Goal: Task Accomplishment & Management: Use online tool/utility

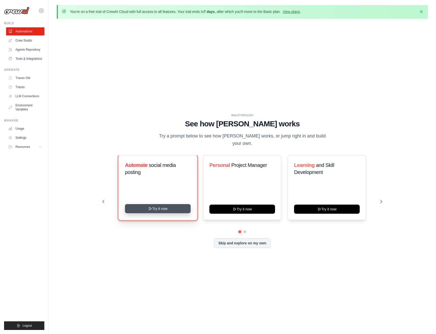
click at [159, 207] on button "Try it now" at bounding box center [158, 208] width 66 height 9
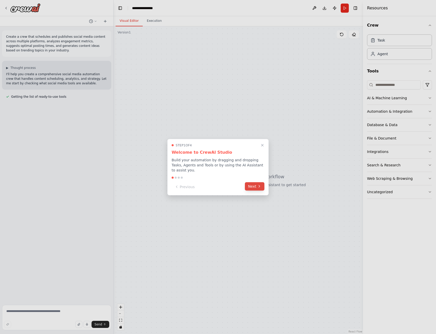
click at [257, 188] on icon at bounding box center [259, 186] width 4 height 4
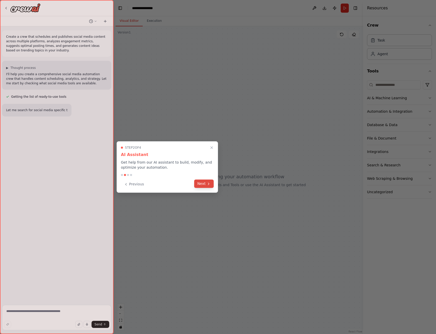
click at [199, 185] on button "Next" at bounding box center [204, 184] width 20 height 8
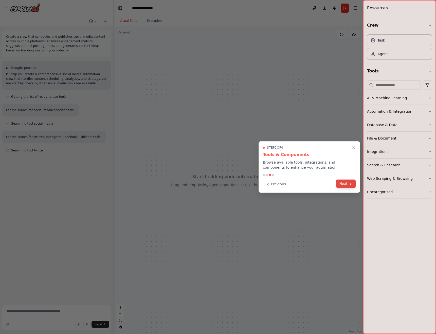
click at [346, 185] on button "Next" at bounding box center [346, 184] width 20 height 8
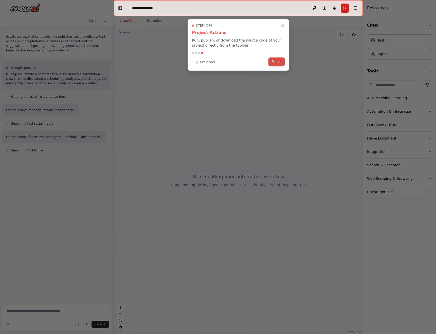
click at [277, 60] on button "Finish" at bounding box center [276, 62] width 16 height 8
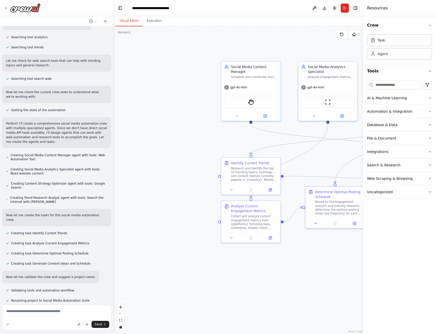
scroll to position [162, 0]
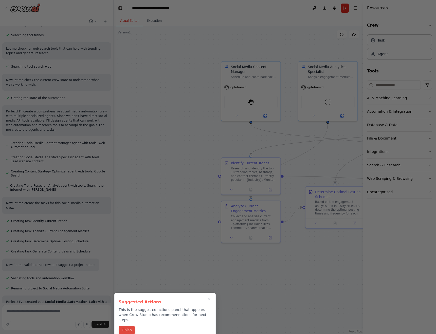
click at [131, 326] on button "Finish" at bounding box center [127, 330] width 16 height 8
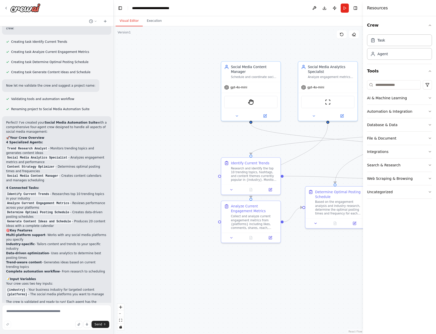
scroll to position [397, 0]
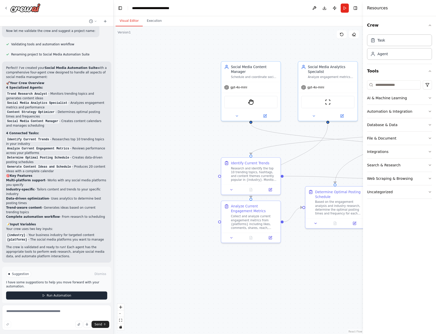
click at [75, 292] on button "Run Automation" at bounding box center [56, 296] width 101 height 8
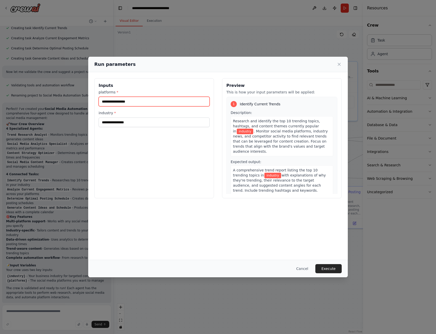
click at [164, 102] on input "platforms *" at bounding box center [154, 102] width 111 height 10
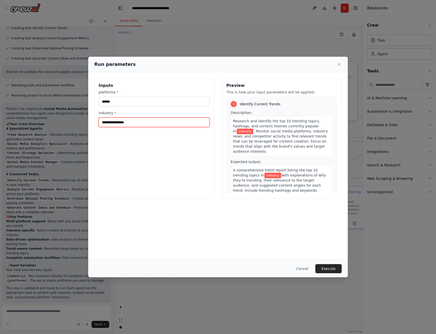
click at [154, 121] on input "industry *" at bounding box center [154, 123] width 111 height 10
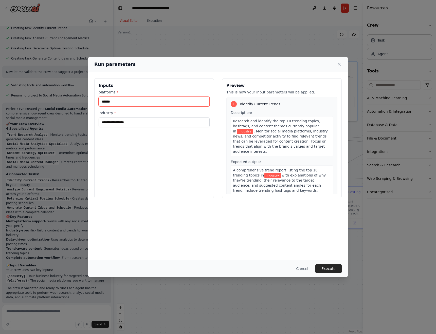
click at [145, 103] on input "******" at bounding box center [154, 102] width 111 height 10
type input "*"
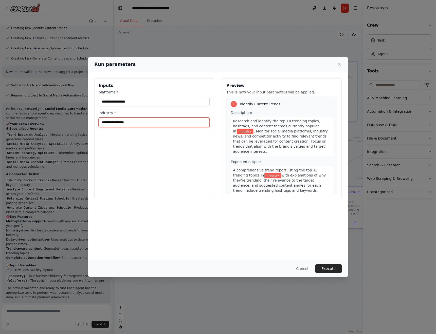
click at [131, 120] on input "industry *" at bounding box center [154, 123] width 111 height 10
paste input "**********"
type input "**********"
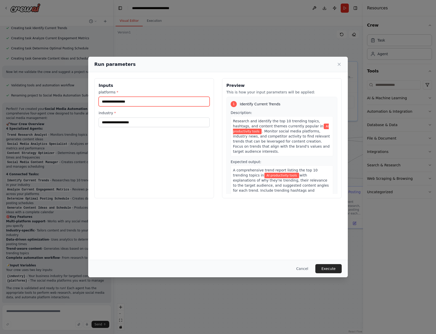
click at [145, 100] on input "platforms *" at bounding box center [154, 102] width 111 height 10
type input "*********"
click at [328, 266] on button "Execute" at bounding box center [328, 268] width 26 height 9
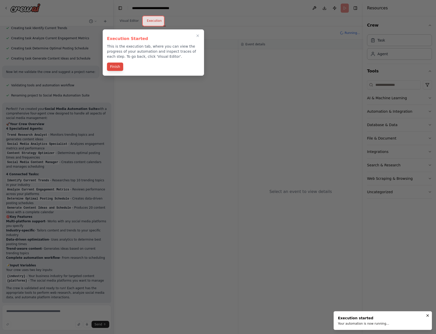
click at [114, 68] on button "Finish" at bounding box center [115, 67] width 16 height 8
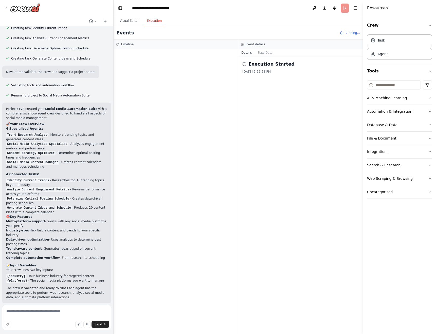
scroll to position [397, 0]
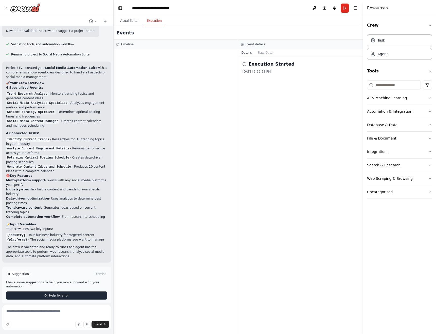
click at [62, 294] on span "Help fix error" at bounding box center [59, 296] width 20 height 4
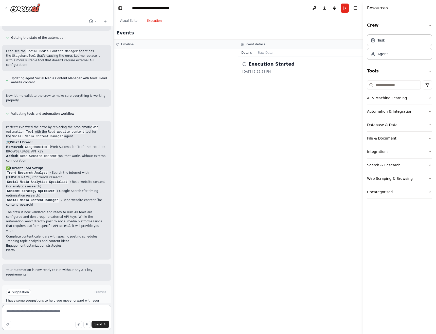
scroll to position [686, 0]
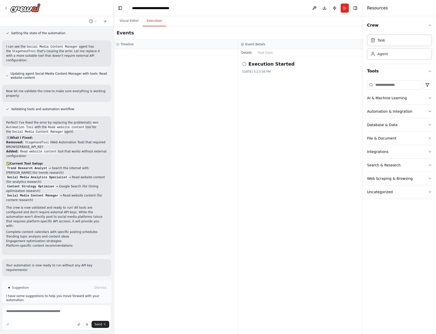
click at [67, 307] on span "Run Automation" at bounding box center [59, 309] width 25 height 4
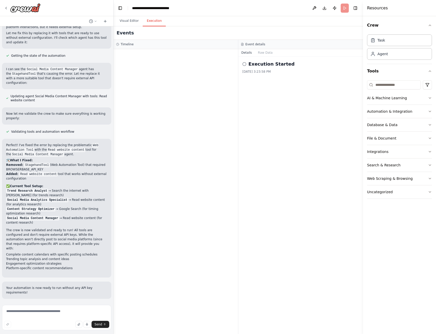
scroll to position [645, 0]
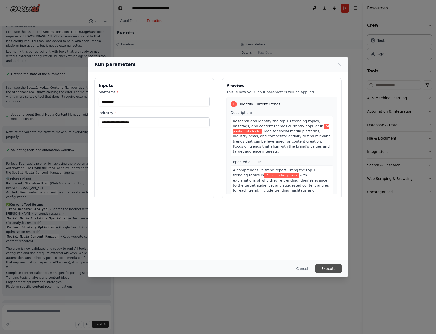
click at [331, 268] on button "Execute" at bounding box center [328, 268] width 26 height 9
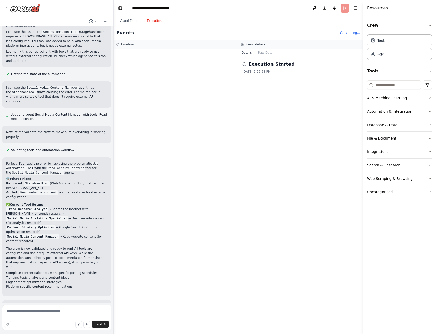
click at [430, 97] on icon "button" at bounding box center [430, 98] width 4 height 4
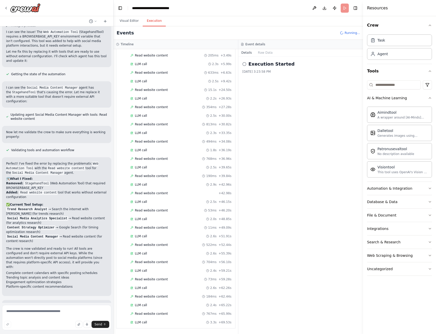
scroll to position [50, 0]
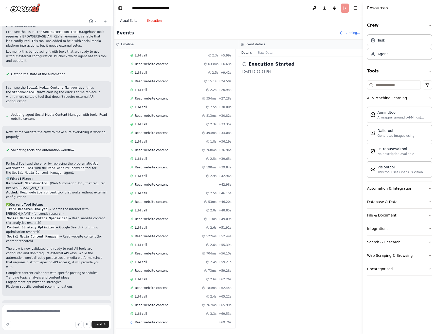
click at [129, 20] on button "Visual Editor" at bounding box center [129, 21] width 27 height 11
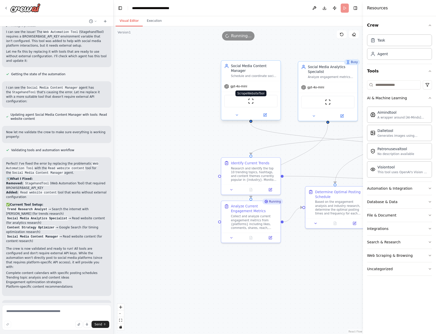
click at [252, 103] on img at bounding box center [251, 101] width 6 height 6
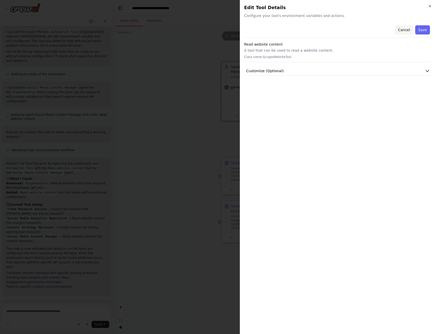
click at [408, 29] on button "Cancel" at bounding box center [404, 29] width 18 height 9
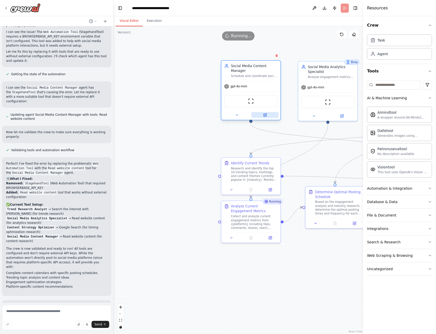
click at [265, 117] on icon at bounding box center [265, 115] width 4 height 4
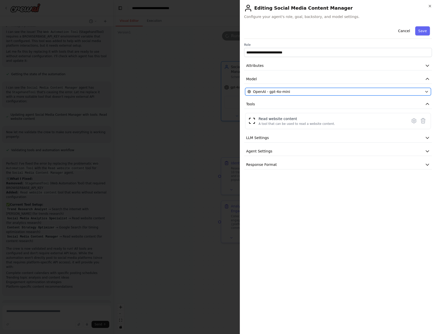
click at [426, 92] on icon "button" at bounding box center [426, 92] width 4 height 4
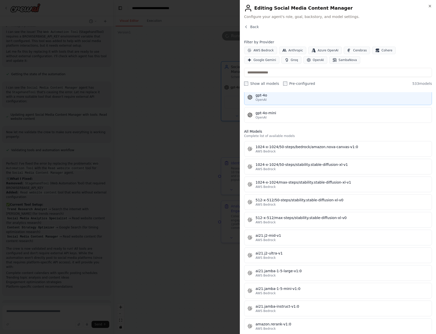
scroll to position [100, 0]
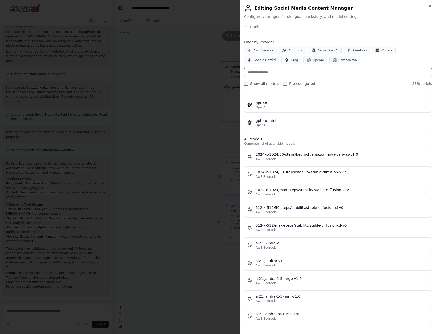
click at [350, 73] on input "text" at bounding box center [338, 72] width 188 height 9
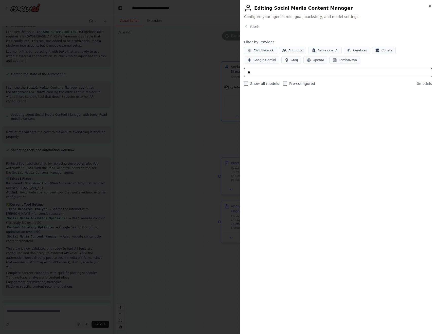
scroll to position [0, 0]
type input "*"
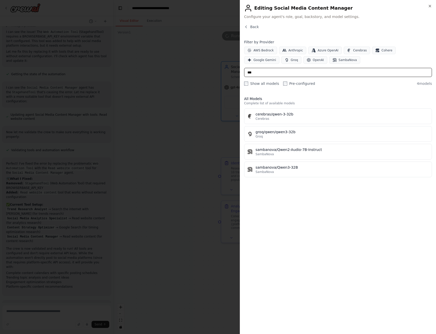
type input "***"
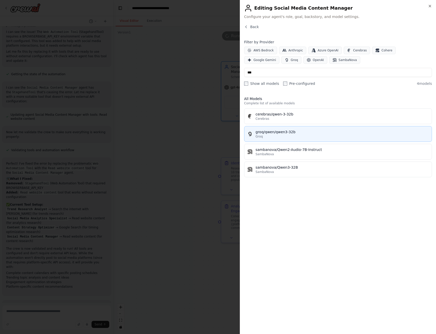
click at [337, 133] on div "groq/qwen/qwen3-32b" at bounding box center [341, 132] width 173 height 5
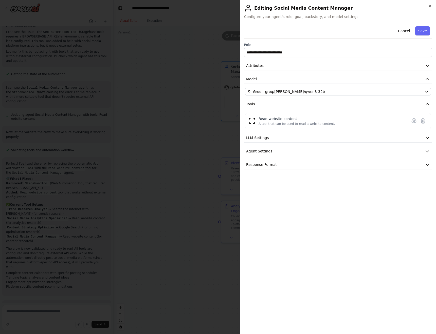
click at [337, 133] on button "LLM Settings" at bounding box center [338, 137] width 188 height 9
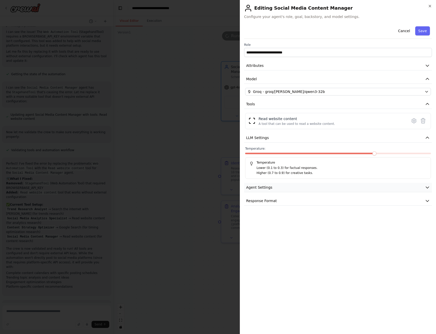
click at [338, 190] on button "Agent Settings" at bounding box center [338, 187] width 188 height 9
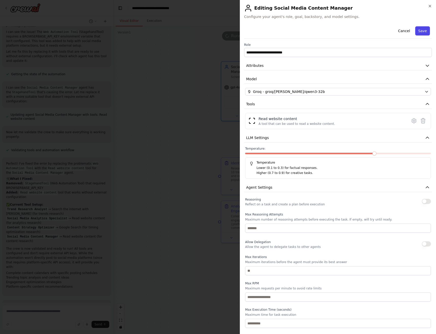
click at [420, 31] on button "Save" at bounding box center [422, 30] width 15 height 9
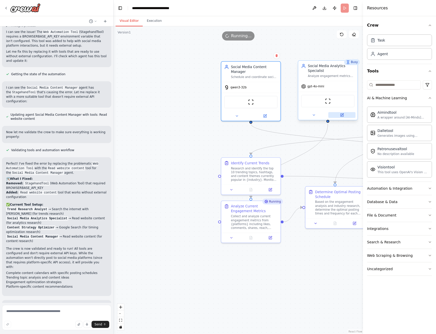
click at [344, 116] on button at bounding box center [341, 115] width 27 height 6
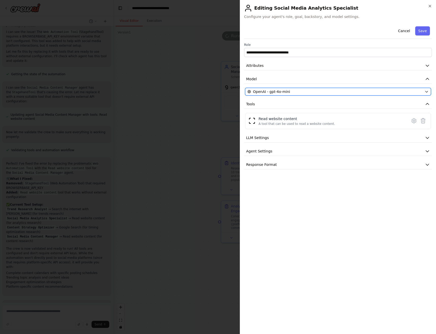
click at [320, 91] on div "OpenAI - gpt-4o-mini" at bounding box center [334, 91] width 175 height 5
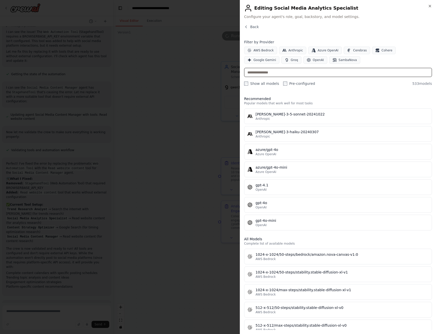
click at [291, 75] on input "text" at bounding box center [338, 72] width 188 height 9
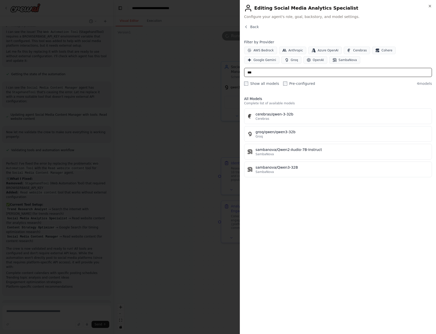
type input "****"
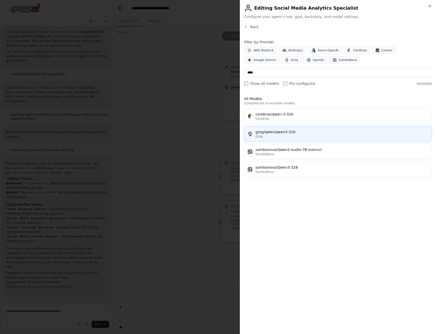
click at [294, 139] on button "groq/qwen/qwen3-32b Groq" at bounding box center [338, 134] width 188 height 16
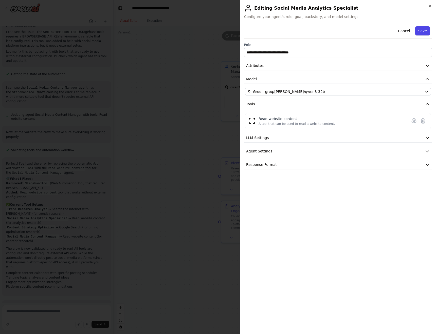
click at [419, 33] on button "Save" at bounding box center [422, 30] width 15 height 9
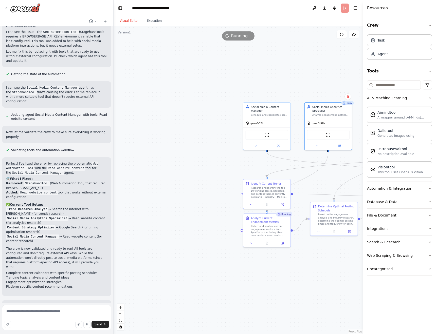
click at [429, 25] on icon "button" at bounding box center [430, 25] width 4 height 4
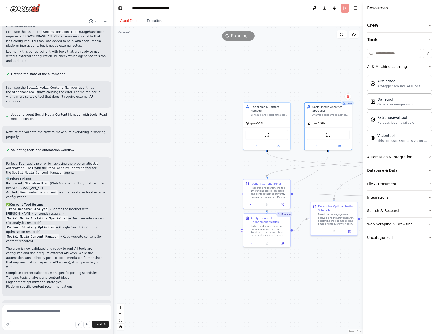
click at [429, 25] on icon "button" at bounding box center [430, 25] width 4 height 4
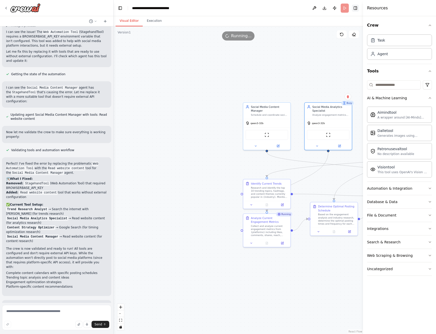
click at [357, 10] on button "Toggle Right Sidebar" at bounding box center [355, 8] width 7 height 7
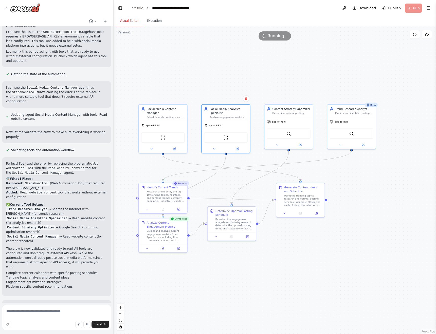
drag, startPoint x: 393, startPoint y: 65, endPoint x: 292, endPoint y: 66, distance: 100.9
click at [292, 66] on div ".deletable-edge-delete-btn { width: 20px; height: 20px; border: 0px solid #ffff…" at bounding box center [275, 180] width 322 height 308
click at [427, 8] on button "Toggle Right Sidebar" at bounding box center [428, 8] width 7 height 7
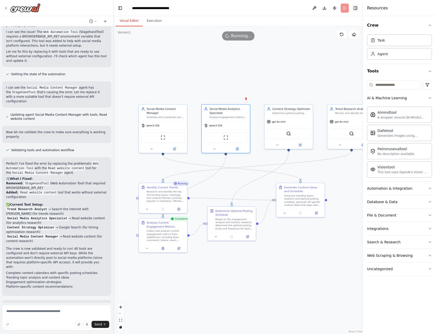
click at [427, 8] on div "Resources" at bounding box center [399, 8] width 73 height 16
click at [357, 7] on button "Toggle Right Sidebar" at bounding box center [355, 8] width 7 height 7
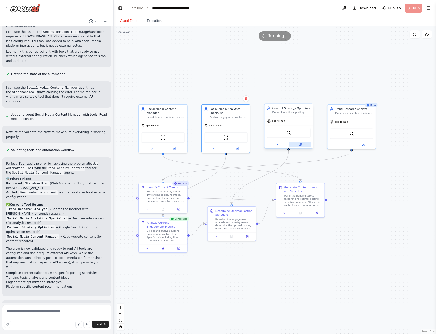
click at [299, 144] on icon at bounding box center [300, 144] width 2 height 2
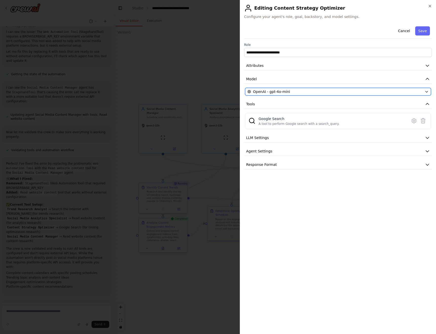
click at [338, 89] on div "OpenAI - gpt-4o-mini" at bounding box center [334, 91] width 175 height 5
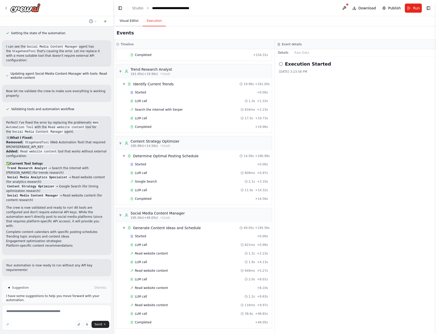
click at [130, 21] on button "Visual Editor" at bounding box center [129, 21] width 27 height 11
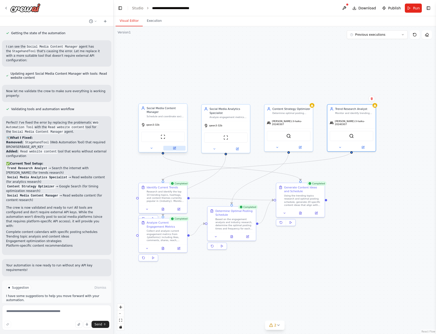
click at [176, 149] on button at bounding box center [174, 148] width 22 height 5
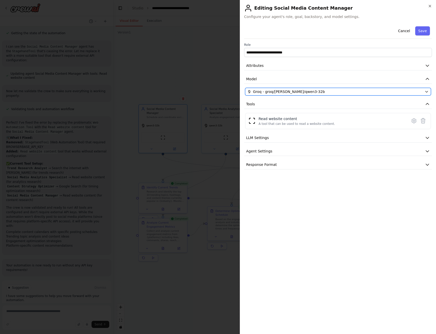
click at [320, 91] on div "Groq - groq/qwen/qwen3-32b" at bounding box center [334, 91] width 175 height 5
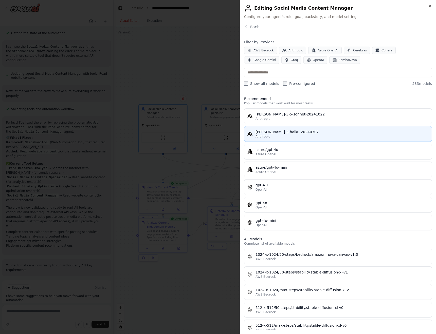
click at [299, 135] on div "Anthropic" at bounding box center [341, 137] width 173 height 4
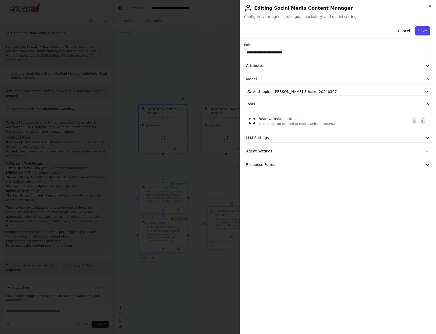
click at [425, 30] on button "Save" at bounding box center [422, 30] width 15 height 9
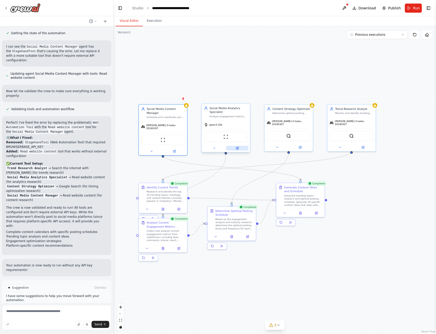
click at [238, 148] on icon at bounding box center [237, 148] width 2 height 2
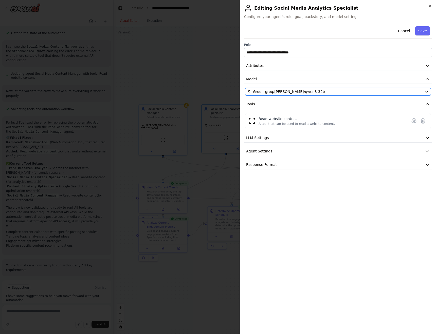
click at [359, 90] on div "Groq - groq/qwen/qwen3-32b" at bounding box center [334, 91] width 175 height 5
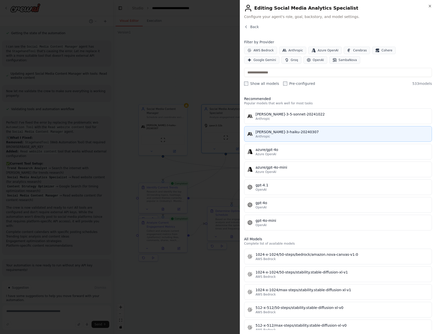
click at [315, 135] on div "Anthropic" at bounding box center [341, 137] width 173 height 4
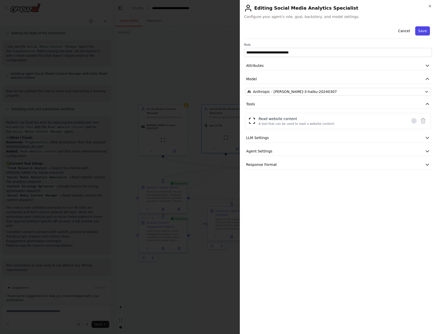
click at [423, 28] on button "Save" at bounding box center [422, 30] width 15 height 9
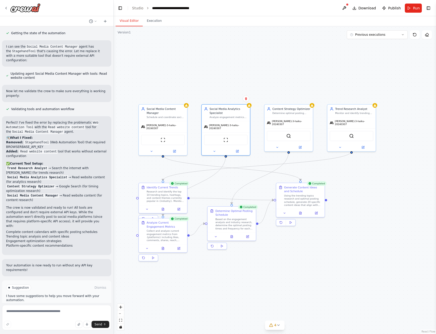
click at [68, 307] on span "Improve automation" at bounding box center [58, 309] width 31 height 4
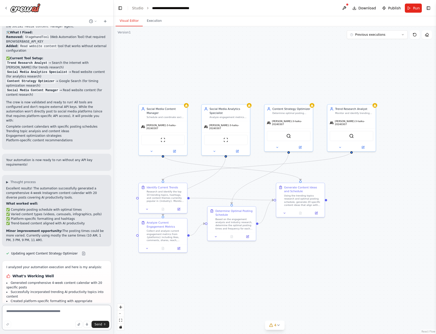
scroll to position [883, 0]
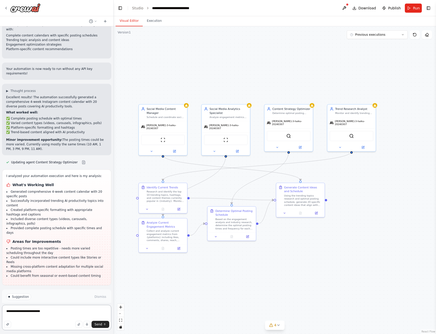
type textarea "**********"
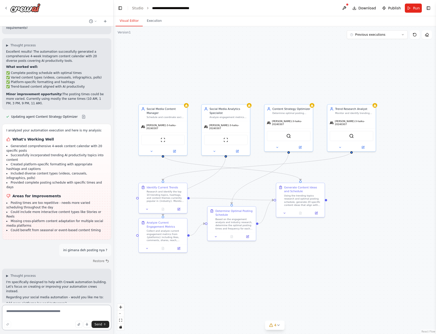
scroll to position [928, 0]
type textarea "**********"
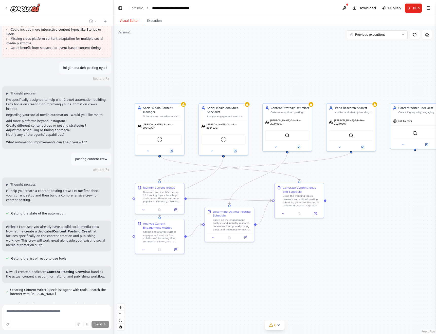
scroll to position [1125, 0]
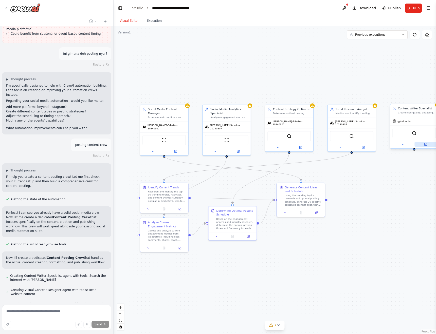
click at [426, 145] on icon at bounding box center [425, 144] width 2 height 2
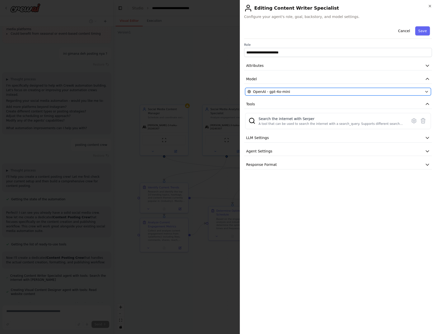
click at [310, 91] on div "OpenAI - gpt-4o-mini" at bounding box center [334, 91] width 175 height 5
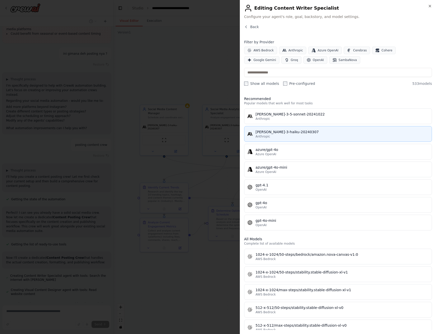
scroll to position [1139, 0]
click at [298, 129] on button "claude-3-haiku-20240307 Anthropic" at bounding box center [338, 134] width 188 height 16
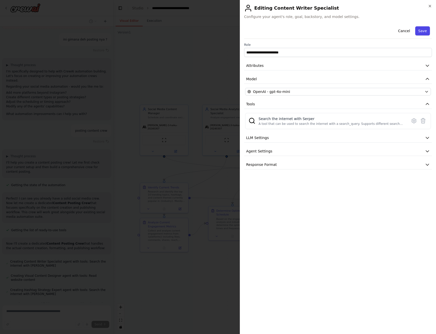
click at [426, 29] on button "Save" at bounding box center [422, 30] width 15 height 9
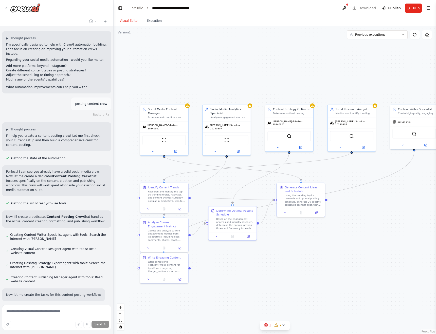
scroll to position [1176, 0]
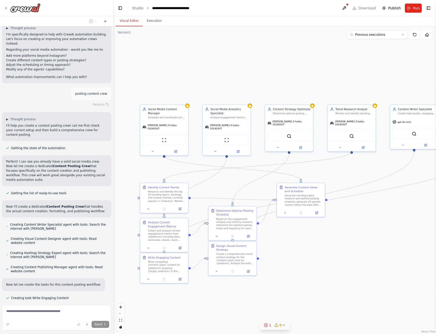
click at [278, 327] on icon at bounding box center [276, 325] width 4 height 4
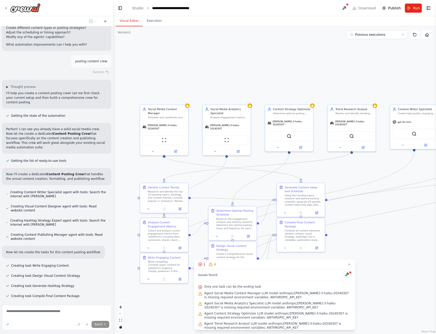
scroll to position [1223, 0]
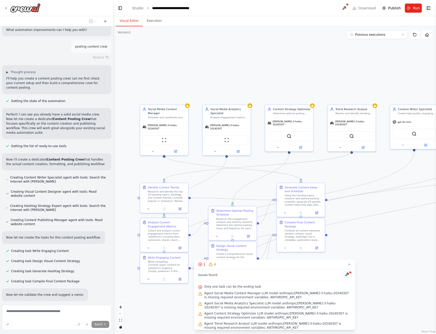
click at [409, 280] on div ".deletable-edge-delete-btn { width: 20px; height: 20px; border: 0px solid #ffff…" at bounding box center [275, 180] width 322 height 308
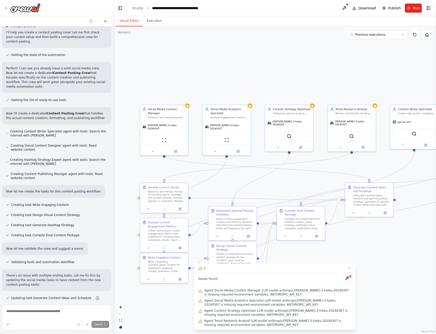
scroll to position [1280, 0]
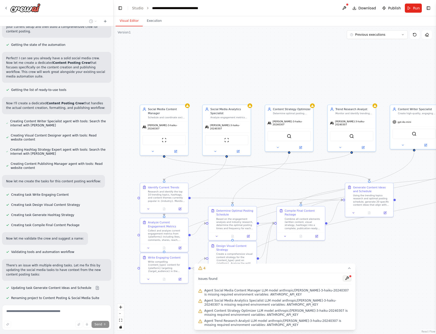
click at [349, 278] on button at bounding box center [347, 278] width 9 height 6
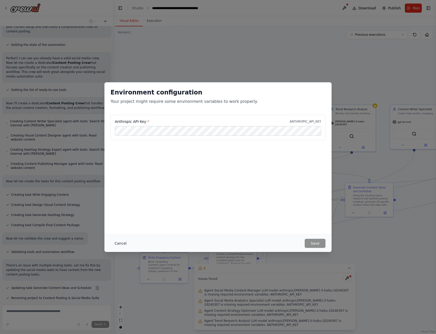
click at [123, 242] on button "Cancel" at bounding box center [120, 243] width 20 height 9
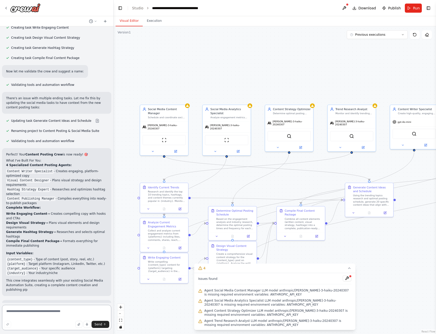
scroll to position [1502, 0]
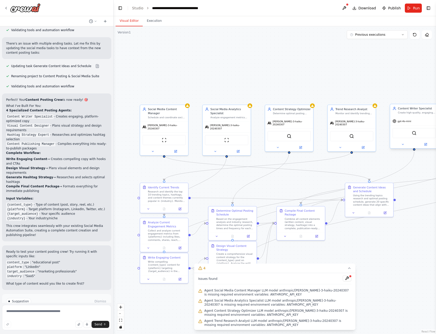
click at [427, 147] on div at bounding box center [414, 145] width 48 height 8
click at [427, 146] on button at bounding box center [425, 144] width 22 height 5
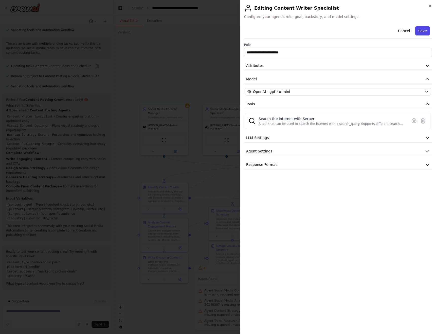
click at [420, 31] on button "Save" at bounding box center [422, 30] width 15 height 9
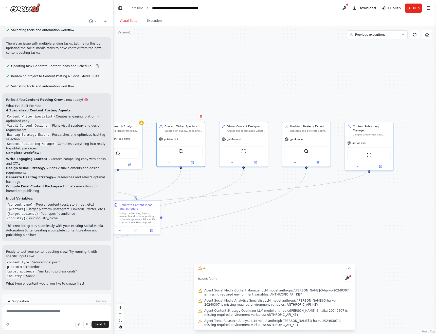
drag, startPoint x: 386, startPoint y: 163, endPoint x: 153, endPoint y: 180, distance: 234.1
click at [153, 180] on div ".deletable-edge-delete-btn { width: 20px; height: 20px; border: 0px solid #ffff…" at bounding box center [275, 180] width 322 height 308
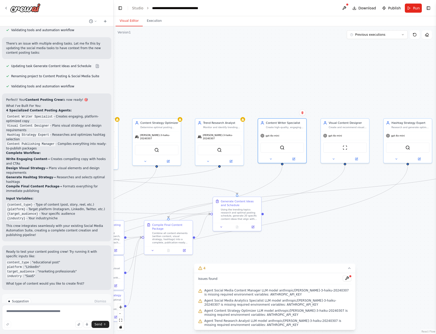
drag, startPoint x: 309, startPoint y: 233, endPoint x: 410, endPoint y: 229, distance: 101.4
click at [410, 229] on div ".deletable-edge-delete-btn { width: 20px; height: 20px; border: 0px solid #ffff…" at bounding box center [275, 180] width 322 height 308
click at [231, 161] on div at bounding box center [219, 161] width 48 height 8
click at [233, 158] on button at bounding box center [231, 160] width 22 height 5
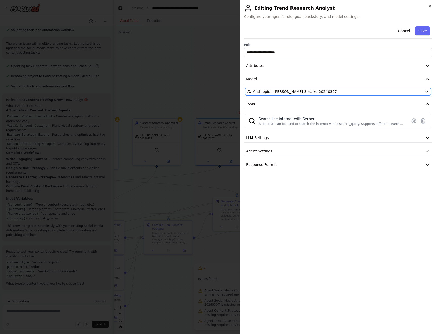
click at [300, 89] on span "Anthropic - claude-3-haiku-20240307" at bounding box center [295, 91] width 84 height 5
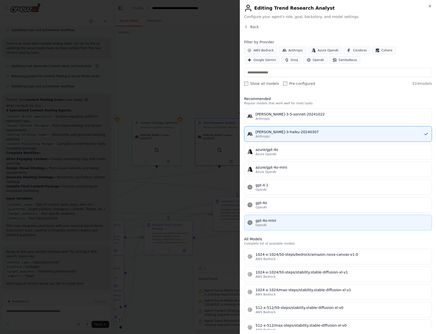
click at [295, 223] on div "gpt-4o-mini" at bounding box center [341, 220] width 173 height 5
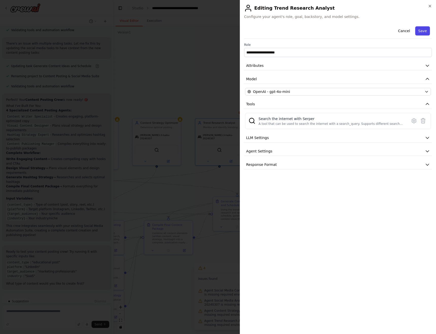
click at [426, 32] on button "Save" at bounding box center [422, 30] width 15 height 9
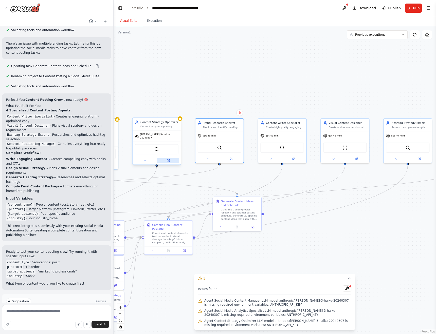
click at [169, 160] on icon at bounding box center [168, 160] width 3 height 3
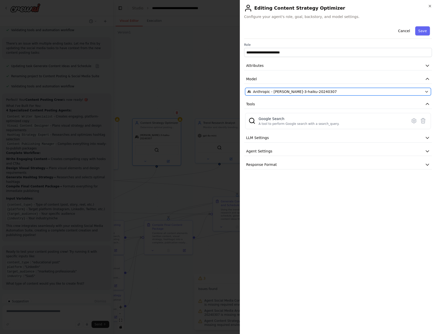
click at [288, 92] on span "Anthropic - claude-3-haiku-20240307" at bounding box center [295, 91] width 84 height 5
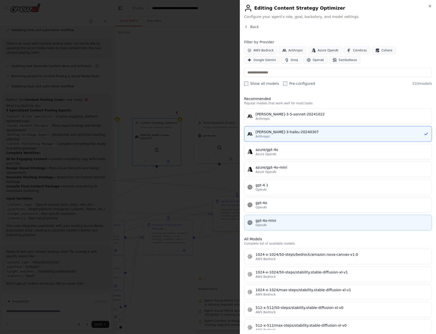
click at [302, 220] on div "gpt-4o-mini" at bounding box center [341, 220] width 173 height 5
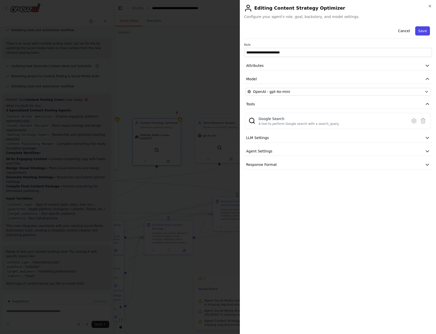
click at [420, 31] on button "Save" at bounding box center [422, 30] width 15 height 9
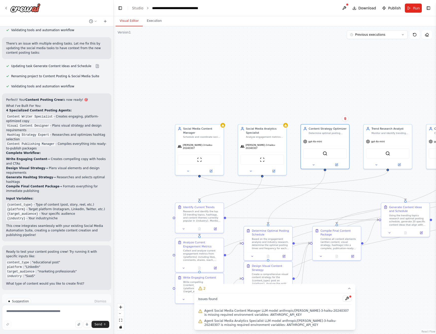
drag, startPoint x: 191, startPoint y: 64, endPoint x: 359, endPoint y: 70, distance: 168.4
click at [359, 70] on div ".deletable-edge-delete-btn { width: 20px; height: 20px; border: 0px solid #ffff…" at bounding box center [275, 180] width 322 height 308
click at [275, 170] on button at bounding box center [274, 170] width 22 height 5
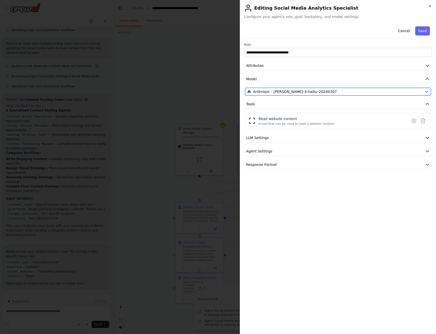
click at [305, 90] on span "Anthropic - claude-3-haiku-20240307" at bounding box center [295, 91] width 84 height 5
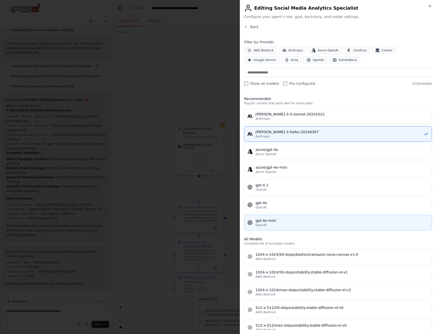
click at [293, 224] on div "OpenAI" at bounding box center [341, 225] width 173 height 4
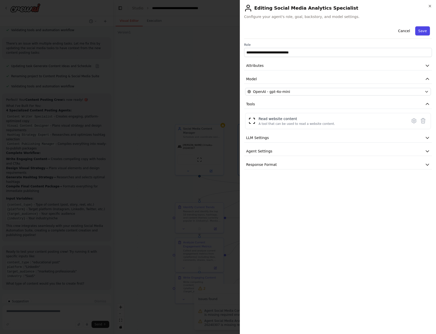
click at [423, 32] on button "Save" at bounding box center [422, 30] width 15 height 9
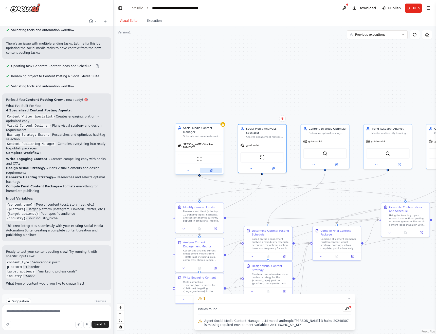
click at [213, 170] on button at bounding box center [211, 170] width 22 height 5
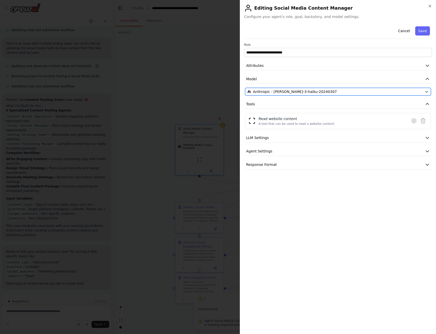
click at [313, 92] on span "Anthropic - claude-3-haiku-20240307" at bounding box center [295, 91] width 84 height 5
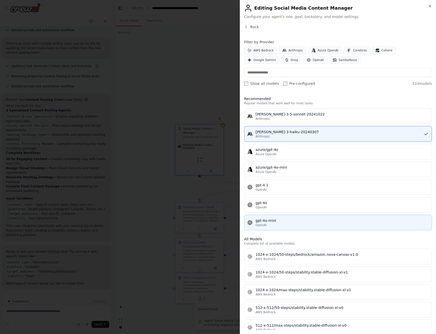
click at [306, 218] on div "gpt-4o-mini" at bounding box center [341, 220] width 173 height 5
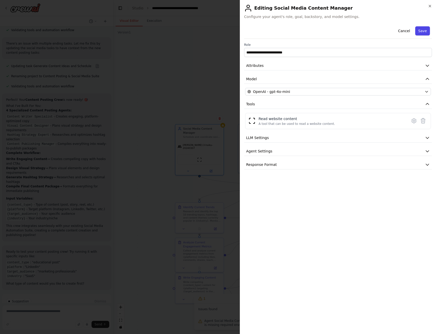
click at [423, 30] on button "Save" at bounding box center [422, 30] width 15 height 9
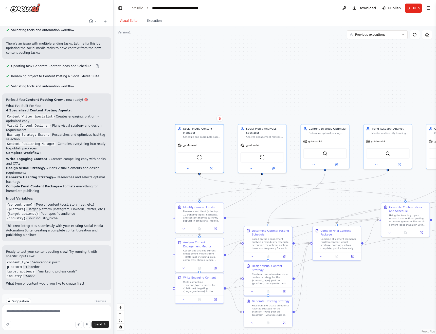
click at [53, 321] on span "Run Automation" at bounding box center [59, 323] width 25 height 4
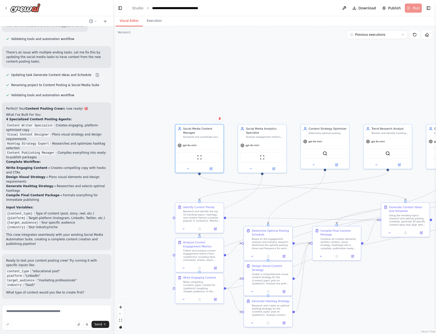
scroll to position [1460, 0]
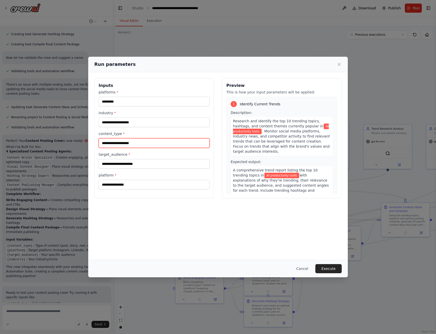
click at [161, 143] on input "content_type *" at bounding box center [154, 143] width 111 height 10
paste input "**********"
type input "**********"
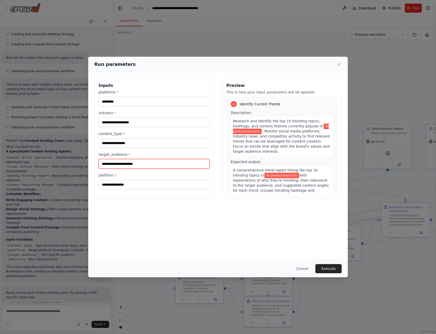
click at [155, 164] on input "target_audience *" at bounding box center [154, 164] width 111 height 10
paste input "**********"
type input "**********"
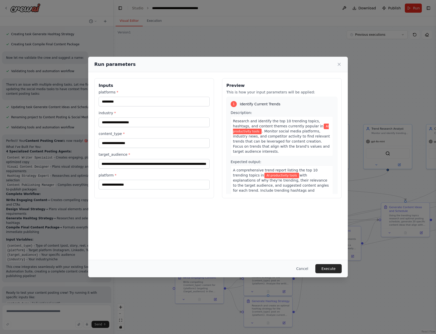
scroll to position [0, 0]
click at [148, 184] on input "platform *" at bounding box center [154, 185] width 111 height 10
paste input "*********"
type input "*********"
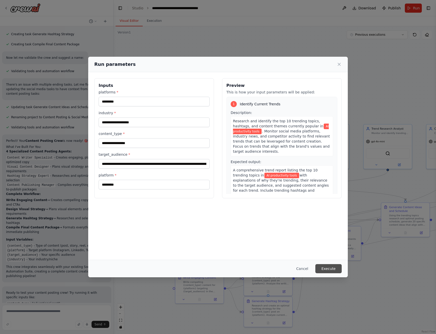
click at [332, 267] on button "Execute" at bounding box center [328, 268] width 26 height 9
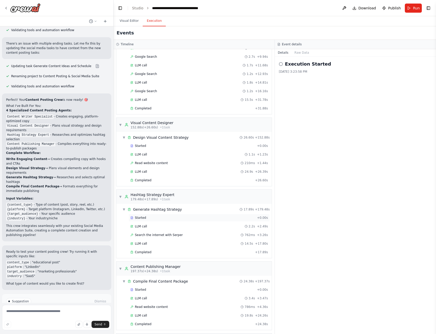
scroll to position [709, 0]
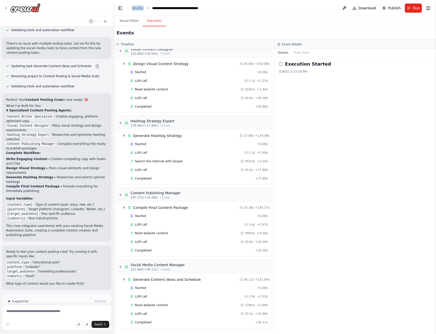
click at [63, 321] on span "Improve automation" at bounding box center [58, 323] width 31 height 4
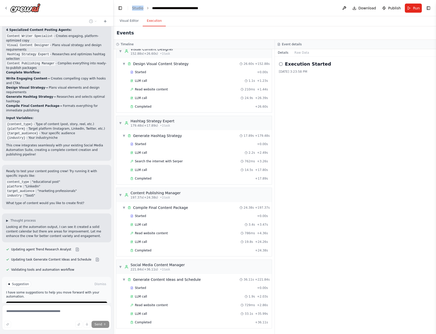
scroll to position [1585, 0]
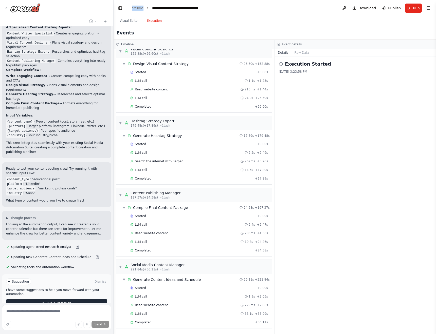
click at [62, 301] on span "Run Automation" at bounding box center [59, 303] width 25 height 4
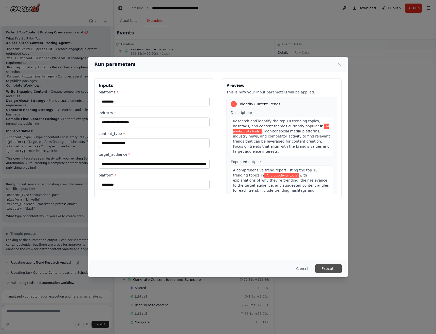
scroll to position [1578, 0]
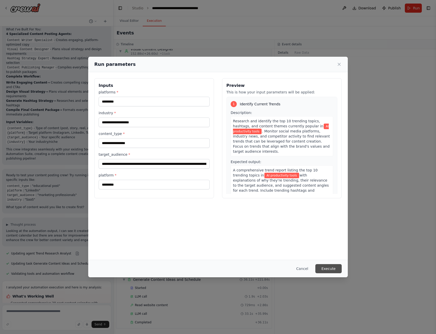
click at [327, 269] on button "Execute" at bounding box center [328, 268] width 26 height 9
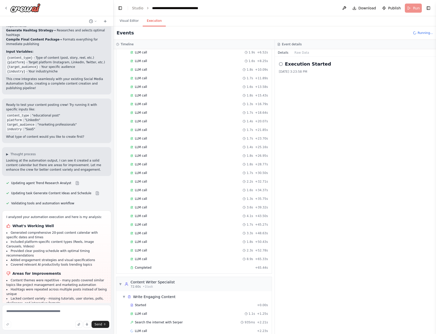
scroll to position [62, 0]
click at [429, 8] on button "Toggle Right Sidebar" at bounding box center [428, 8] width 7 height 7
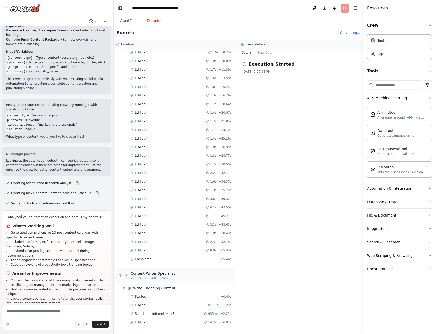
scroll to position [117, 0]
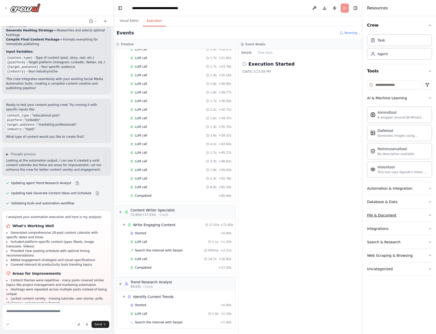
click at [429, 214] on icon "button" at bounding box center [430, 215] width 4 height 4
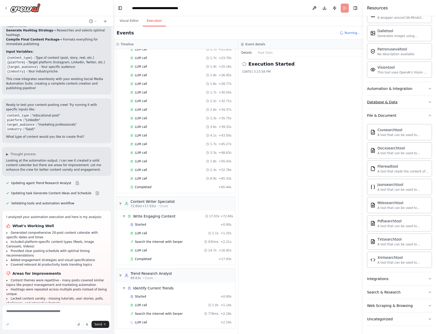
scroll to position [0, 0]
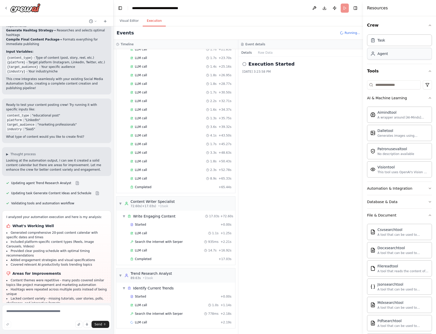
click at [393, 59] on div "Agent" at bounding box center [399, 54] width 65 height 12
click at [324, 7] on button "Download" at bounding box center [324, 8] width 8 height 9
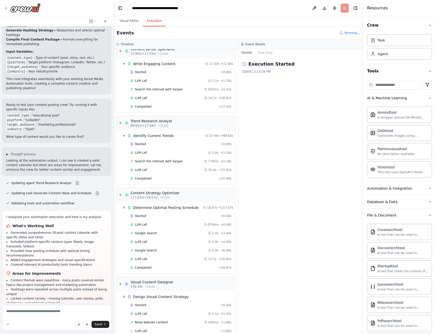
scroll to position [295, 0]
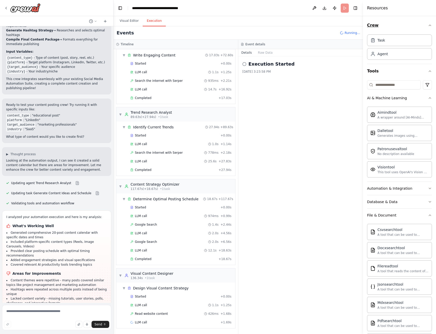
click at [430, 24] on icon "button" at bounding box center [430, 25] width 4 height 4
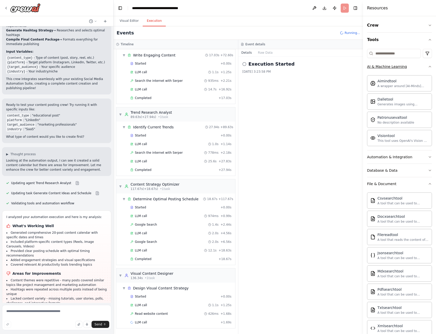
click at [430, 66] on icon "button" at bounding box center [430, 66] width 2 height 1
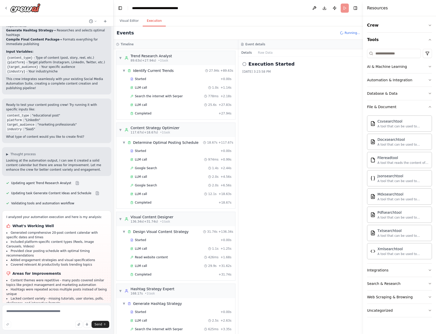
scroll to position [367, 0]
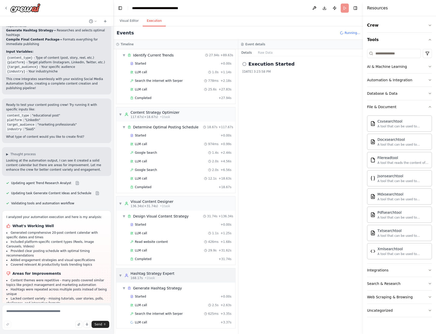
click at [151, 276] on div "Hashtag Strategy Expert" at bounding box center [153, 273] width 44 height 5
click at [142, 259] on span "Completed" at bounding box center [143, 259] width 16 height 4
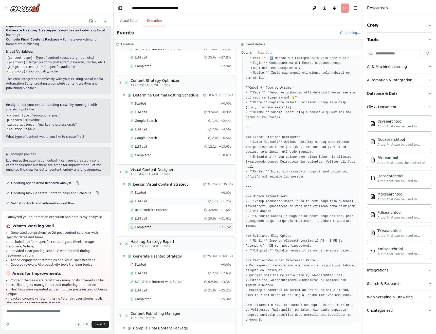
scroll to position [401, 0]
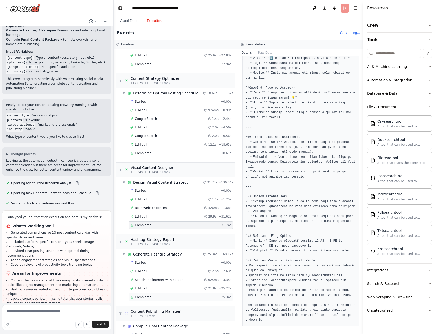
click at [153, 298] on div "Completed" at bounding box center [173, 297] width 86 height 4
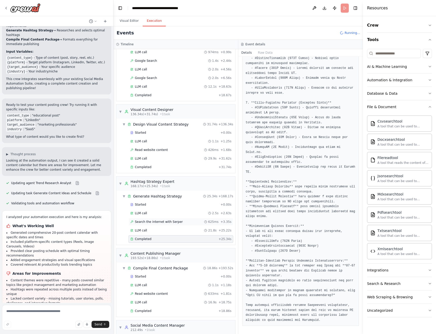
scroll to position [494, 0]
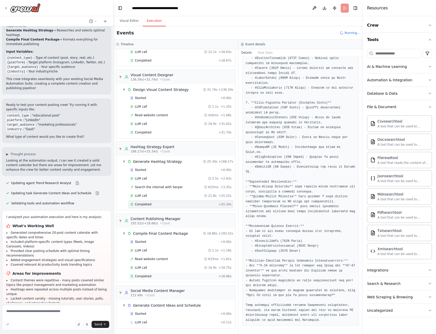
click at [158, 274] on div "Completed" at bounding box center [173, 276] width 86 height 4
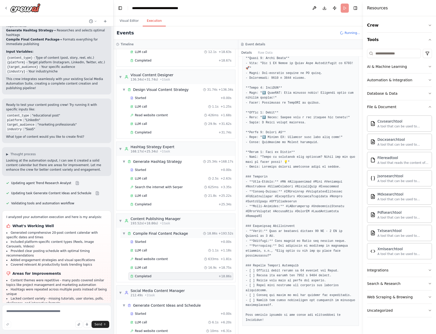
scroll to position [511, 0]
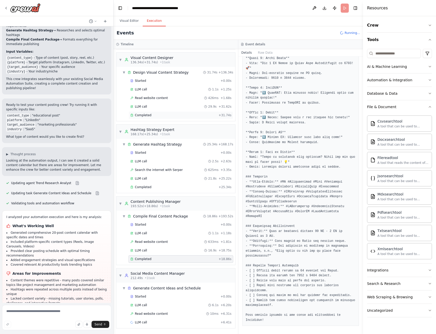
click at [149, 116] on span "Completed" at bounding box center [143, 115] width 16 height 4
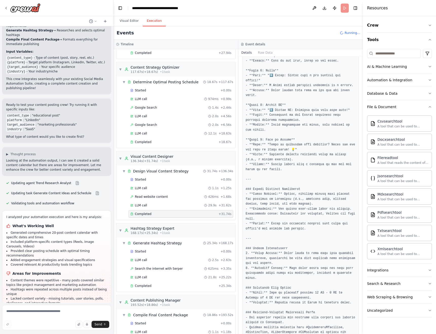
scroll to position [411, 0]
click at [156, 143] on div "Completed" at bounding box center [173, 143] width 86 height 4
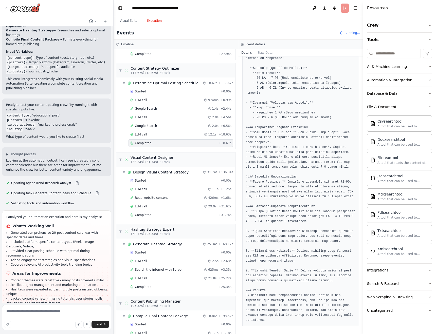
scroll to position [110, 0]
click at [429, 107] on icon "button" at bounding box center [430, 107] width 4 height 4
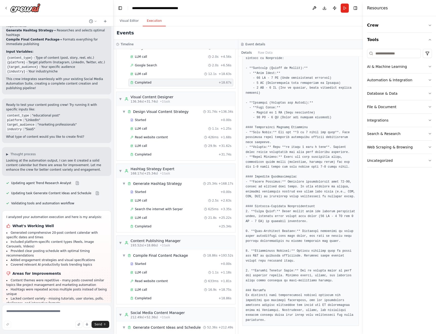
scroll to position [520, 0]
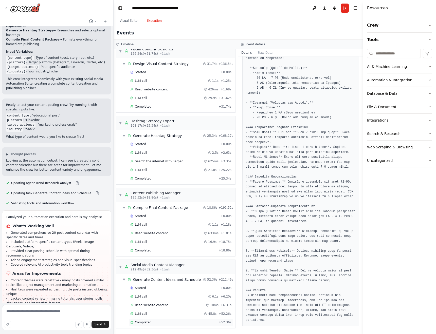
click at [164, 319] on div "Completed + 52.36s" at bounding box center [180, 323] width 105 height 8
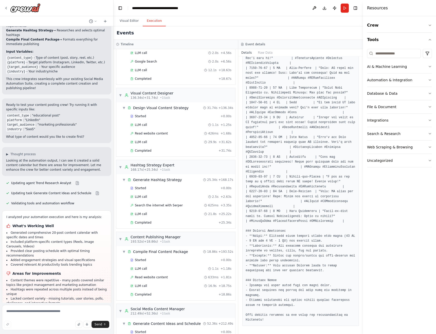
scroll to position [1690, 0]
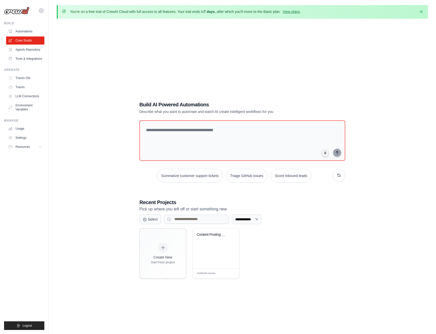
click at [348, 68] on div "**********" at bounding box center [242, 190] width 371 height 334
click at [420, 11] on icon "button" at bounding box center [421, 11] width 5 height 5
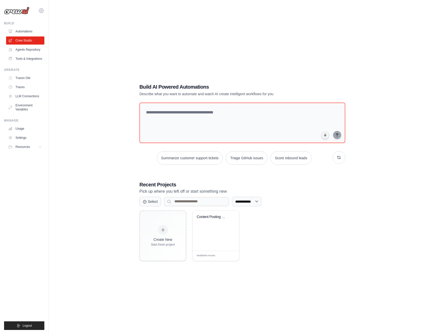
click at [42, 12] on icon at bounding box center [41, 11] width 6 height 6
click at [56, 29] on span "Settings" at bounding box center [63, 31] width 40 height 5
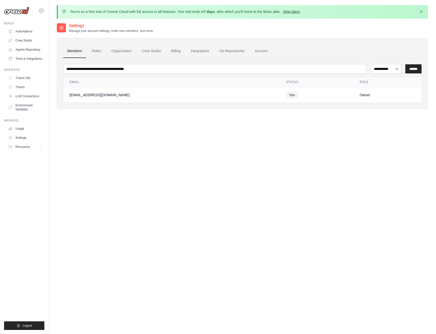
click at [294, 10] on link "View plans" at bounding box center [291, 12] width 17 height 4
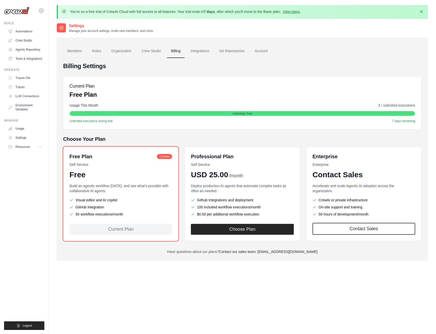
click at [20, 11] on img at bounding box center [16, 11] width 25 height 8
click at [22, 11] on img at bounding box center [16, 11] width 25 height 8
click at [18, 30] on link "Automations" at bounding box center [26, 31] width 38 height 8
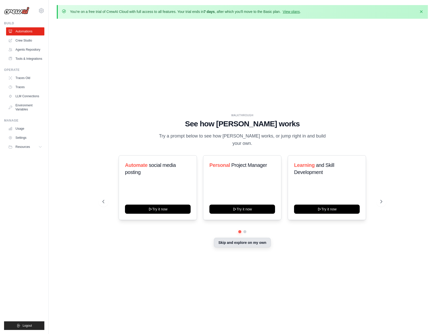
click at [252, 240] on button "Skip and explore on my own" at bounding box center [242, 243] width 57 height 10
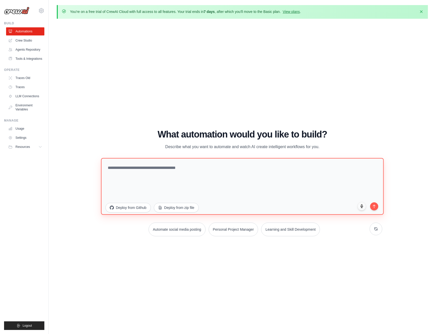
click at [183, 172] on textarea at bounding box center [242, 186] width 283 height 57
paste textarea "**********"
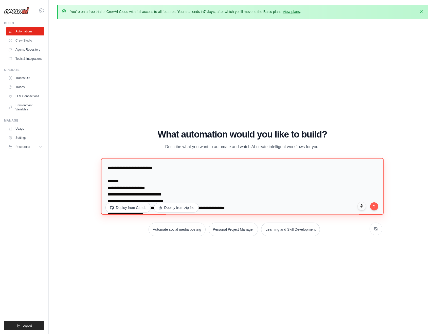
scroll to position [721, 0]
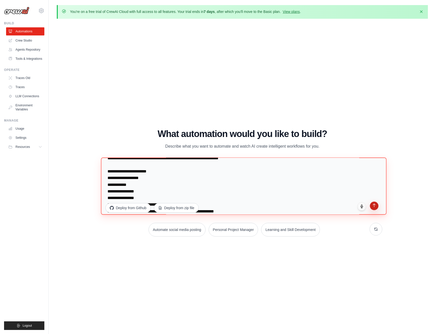
type textarea "**********"
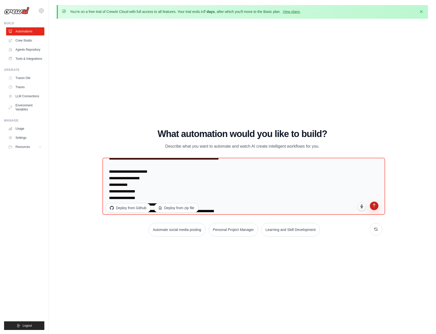
click at [375, 206] on icon "submit" at bounding box center [374, 205] width 4 height 4
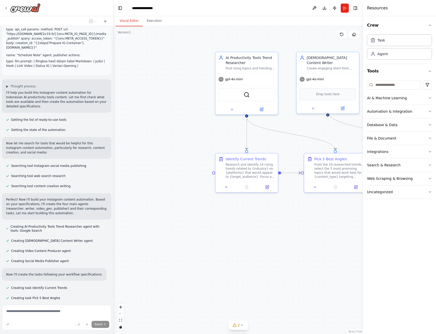
scroll to position [276, 0]
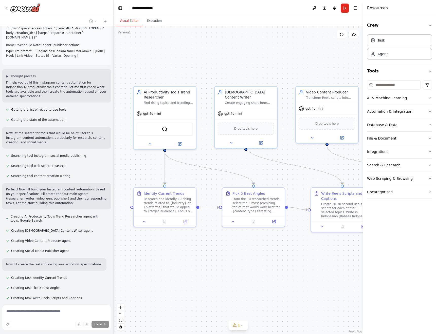
drag, startPoint x: 266, startPoint y: 245, endPoint x: 184, endPoint y: 279, distance: 88.8
click at [184, 279] on div ".deletable-edge-delete-btn { width: 20px; height: 20px; border: 0px solid #ffff…" at bounding box center [238, 180] width 249 height 308
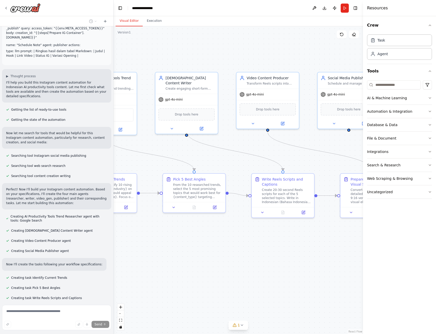
scroll to position [286, 0]
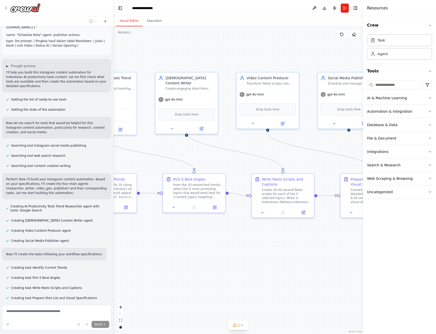
drag, startPoint x: 284, startPoint y: 258, endPoint x: 225, endPoint y: 244, distance: 61.0
click at [225, 244] on div ".deletable-edge-delete-btn { width: 20px; height: 20px; border: 0px solid #ffff…" at bounding box center [238, 180] width 249 height 308
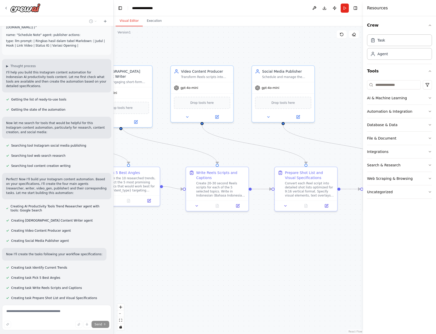
drag, startPoint x: 291, startPoint y: 259, endPoint x: 226, endPoint y: 252, distance: 66.0
click at [226, 252] on div ".deletable-edge-delete-btn { width: 20px; height: 20px; border: 0px solid #ffff…" at bounding box center [238, 180] width 249 height 308
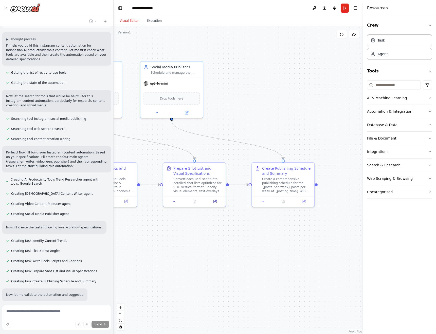
drag, startPoint x: 296, startPoint y: 245, endPoint x: 185, endPoint y: 240, distance: 111.6
click at [185, 240] on div ".deletable-edge-delete-btn { width: 20px; height: 20px; border: 0px solid #ffff…" at bounding box center [238, 180] width 249 height 308
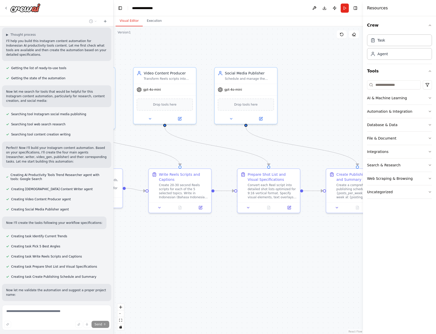
drag, startPoint x: 250, startPoint y: 240, endPoint x: 324, endPoint y: 246, distance: 74.5
click at [324, 246] on div ".deletable-edge-delete-btn { width: 20px; height: 20px; border: 0px solid #ffff…" at bounding box center [238, 180] width 249 height 308
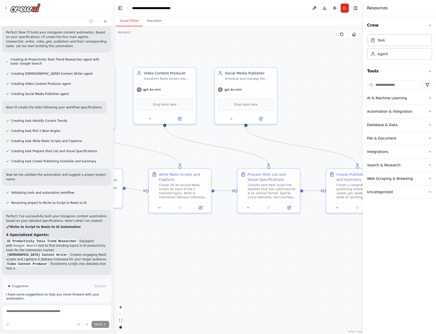
scroll to position [434, 0]
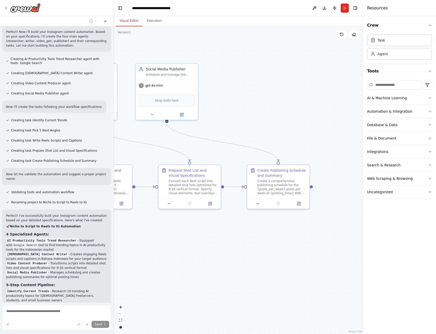
drag, startPoint x: 294, startPoint y: 237, endPoint x: 215, endPoint y: 233, distance: 79.2
click at [215, 233] on div ".deletable-edge-delete-btn { width: 20px; height: 20px; border: 0px solid #ffff…" at bounding box center [238, 180] width 249 height 308
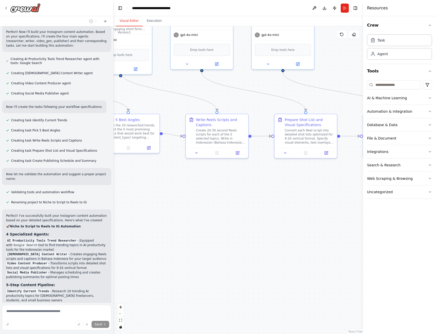
drag, startPoint x: 192, startPoint y: 241, endPoint x: 308, endPoint y: 190, distance: 126.7
click at [308, 190] on div ".deletable-edge-delete-btn { width: 20px; height: 20px; border: 0px solid #ffff…" at bounding box center [238, 180] width 249 height 308
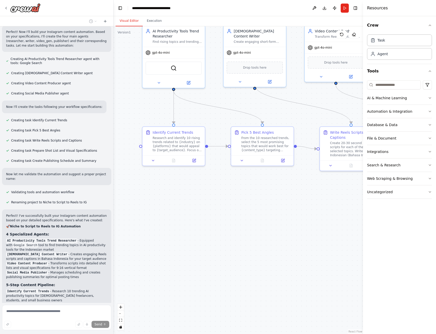
drag, startPoint x: 206, startPoint y: 199, endPoint x: 340, endPoint y: 212, distance: 134.7
click at [340, 212] on div ".deletable-edge-delete-btn { width: 20px; height: 20px; border: 0px solid #ffff…" at bounding box center [238, 180] width 249 height 308
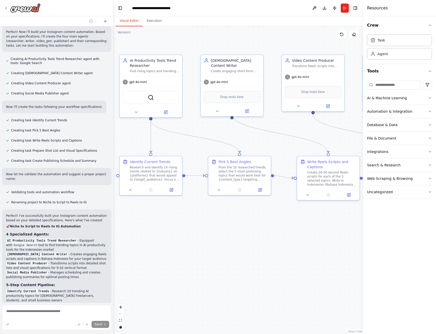
scroll to position [561, 0]
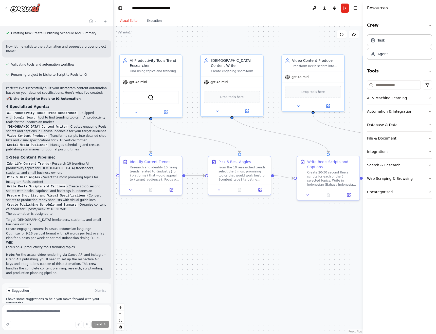
drag, startPoint x: 291, startPoint y: 219, endPoint x: 269, endPoint y: 248, distance: 37.2
click at [269, 248] on div ".deletable-edge-delete-btn { width: 20px; height: 20px; border: 0px solid #ffff…" at bounding box center [238, 180] width 249 height 308
click at [66, 310] on span "Run Automation" at bounding box center [59, 312] width 25 height 4
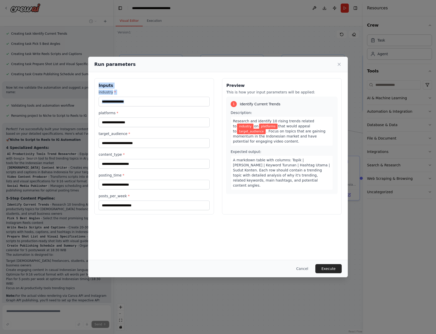
drag, startPoint x: 93, startPoint y: 71, endPoint x: 118, endPoint y: 124, distance: 59.1
click at [118, 124] on div "Run parameters Inputs industry * platforms * target_audience * content_type * p…" at bounding box center [218, 167] width 260 height 221
click at [141, 83] on h3 "Inputs" at bounding box center [154, 86] width 111 height 6
click at [117, 101] on input "industry *" at bounding box center [154, 102] width 111 height 10
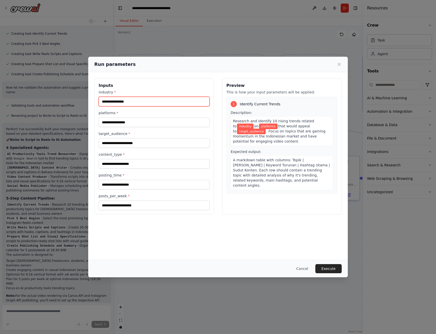
paste input "**********"
type input "**********"
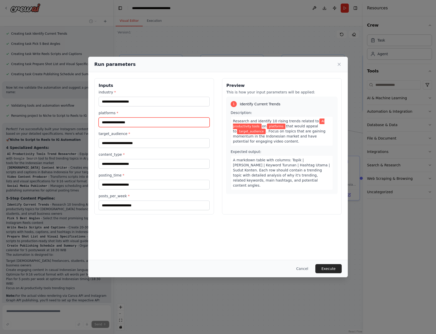
click at [152, 124] on input "platforms *" at bounding box center [154, 123] width 111 height 10
paste input "*********"
type input "*********"
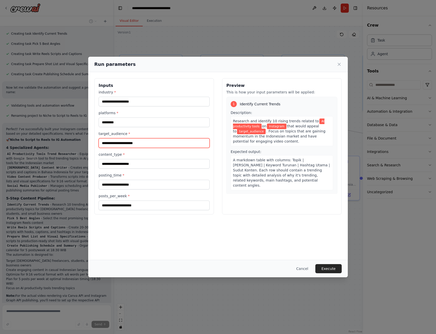
click at [158, 144] on input "target_audience *" at bounding box center [154, 143] width 111 height 10
paste input "**********"
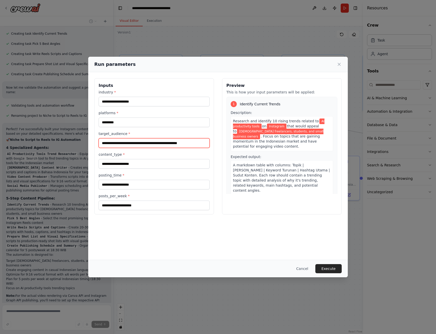
type input "**********"
click at [118, 162] on input "content_type *" at bounding box center [154, 164] width 111 height 10
paste input "**********"
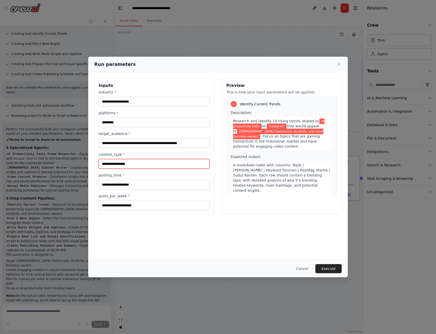
type input "**********"
click at [142, 187] on input "posting_time *" at bounding box center [154, 185] width 111 height 10
paste input "*****"
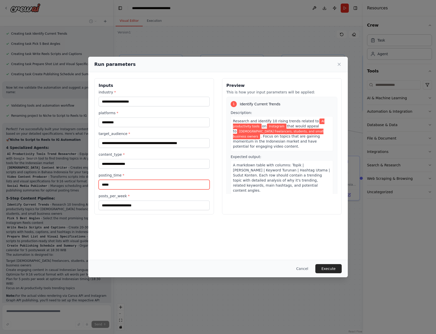
type input "*****"
click at [127, 206] on input "posts_per_week *" at bounding box center [154, 206] width 111 height 10
type input "*"
click at [333, 265] on button "Execute" at bounding box center [328, 268] width 26 height 9
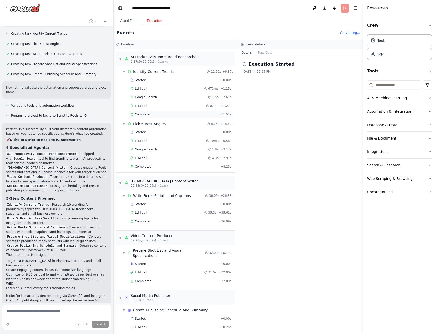
click at [150, 113] on span "Completed" at bounding box center [143, 115] width 16 height 4
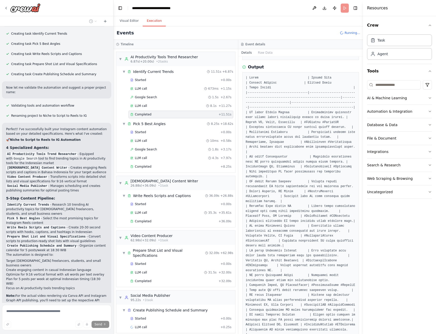
scroll to position [66, 0]
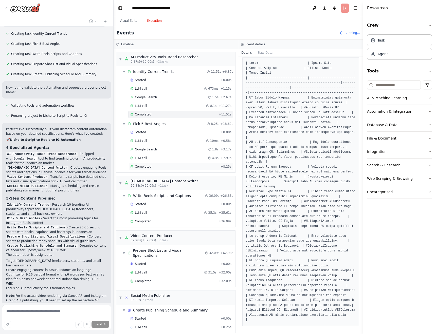
click at [154, 166] on div "Completed" at bounding box center [174, 167] width 88 height 4
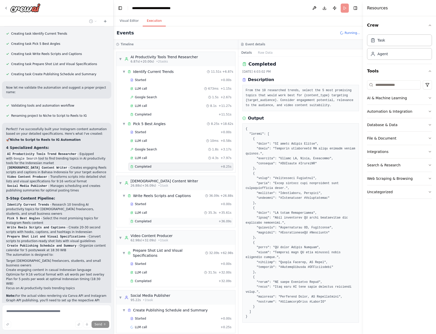
click at [156, 222] on div "Completed" at bounding box center [173, 221] width 86 height 4
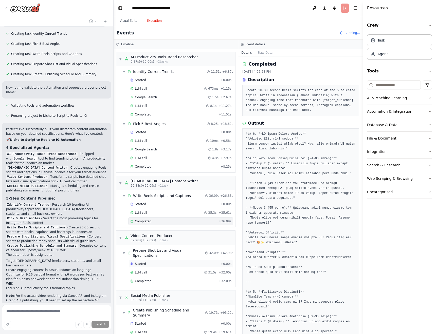
scroll to position [561, 0]
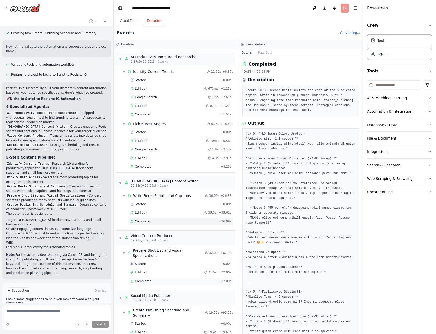
click at [165, 279] on div "Completed" at bounding box center [173, 281] width 86 height 4
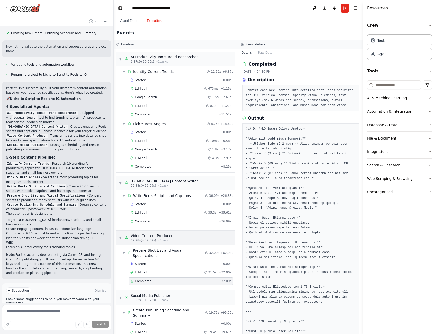
scroll to position [8, 0]
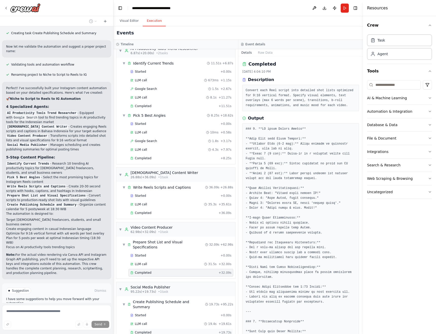
click at [143, 331] on span "Completed" at bounding box center [143, 333] width 16 height 4
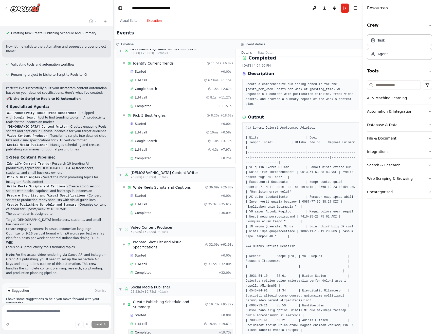
scroll to position [0, 0]
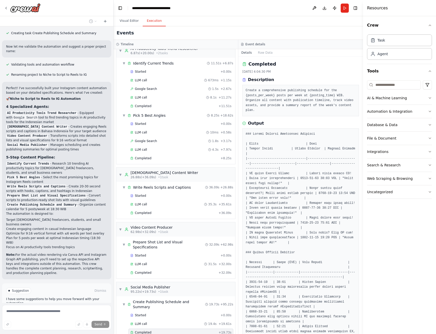
drag, startPoint x: 242, startPoint y: 51, endPoint x: 292, endPoint y: 147, distance: 108.2
click at [292, 147] on div "Details Raw Data Completed [DATE] 4:04:30 PM Description Create a comprehensive…" at bounding box center [300, 191] width 125 height 285
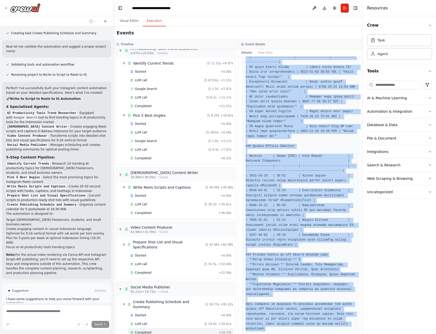
scroll to position [115, 0]
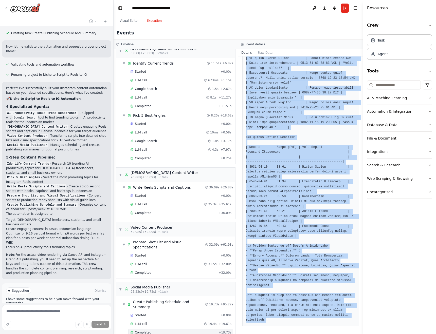
drag, startPoint x: 248, startPoint y: 63, endPoint x: 332, endPoint y: 334, distance: 283.8
click at [332, 334] on div "Completed [DATE] 4:04:30 PM Description Create a comprehensive publishing sched…" at bounding box center [300, 196] width 125 height 278
copy div "Completed [DATE] 4:04:30 PM Description Create a comprehensive publishing sched…"
click at [352, 244] on pre at bounding box center [301, 169] width 110 height 306
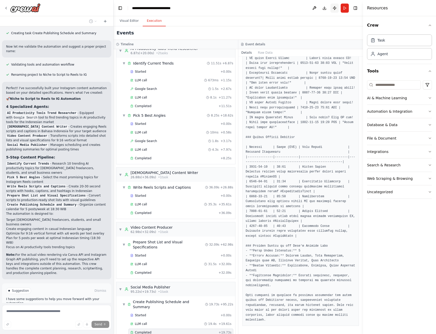
click at [334, 9] on button "Publish" at bounding box center [334, 8] width 8 height 9
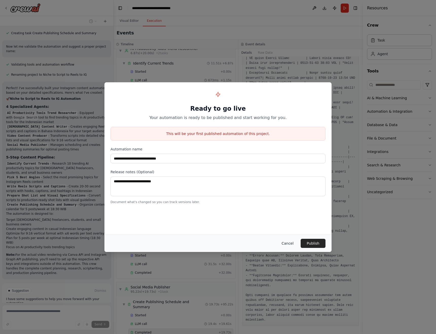
click at [291, 246] on button "Cancel" at bounding box center [288, 243] width 20 height 9
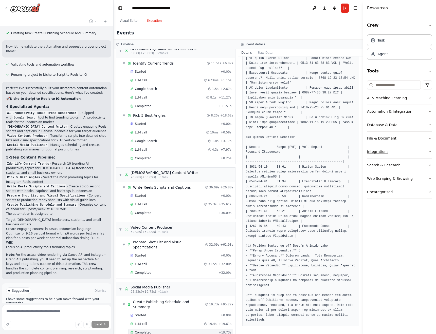
click at [420, 153] on button "Integrations" at bounding box center [399, 151] width 65 height 13
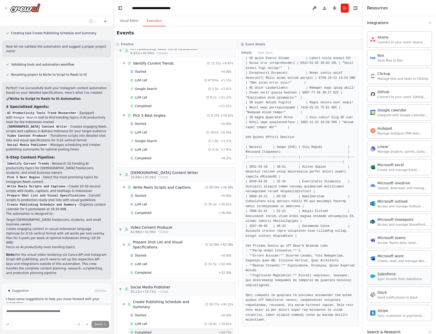
scroll to position [130, 0]
click at [129, 23] on button "Visual Editor" at bounding box center [129, 21] width 27 height 11
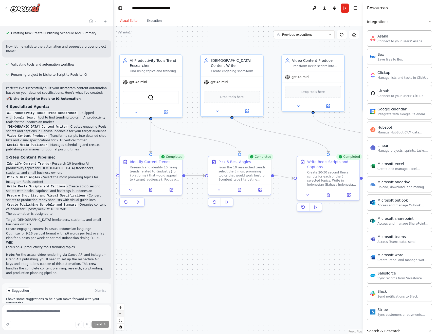
click at [120, 315] on button "zoom out" at bounding box center [120, 314] width 7 height 7
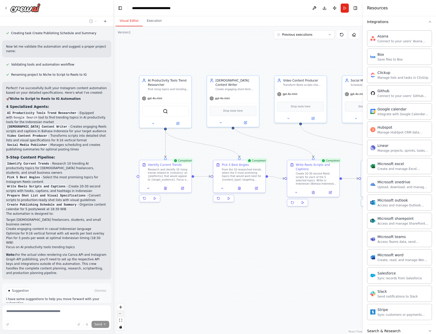
click at [120, 315] on button "zoom out" at bounding box center [120, 314] width 7 height 7
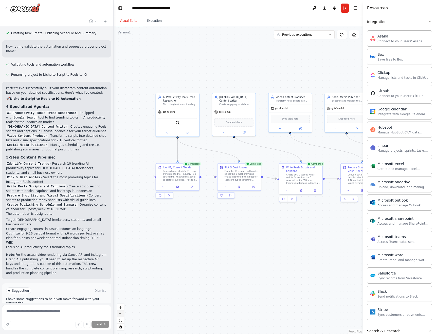
click at [120, 315] on button "zoom out" at bounding box center [120, 314] width 7 height 7
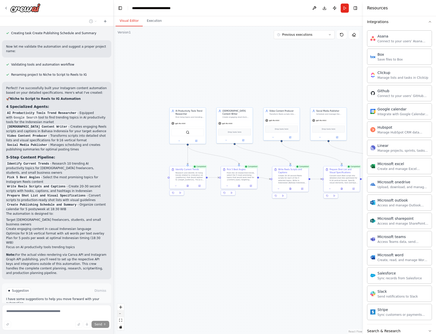
click at [120, 315] on button "zoom out" at bounding box center [120, 314] width 7 height 7
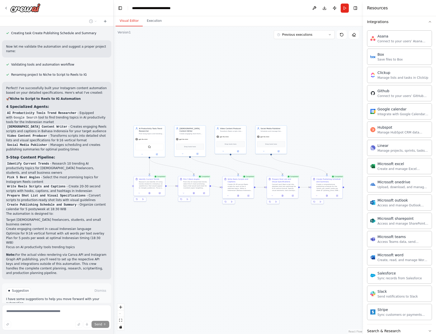
drag, startPoint x: 259, startPoint y: 274, endPoint x: 214, endPoint y: 282, distance: 45.8
click at [214, 282] on div ".deletable-edge-delete-btn { width: 20px; height: 20px; border: 0px solid #ffff…" at bounding box center [238, 180] width 249 height 308
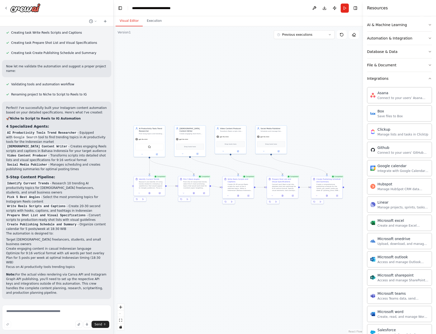
scroll to position [0, 0]
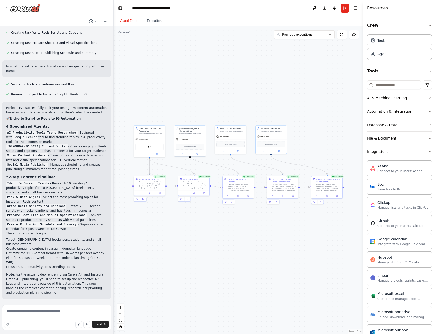
click at [430, 152] on icon "button" at bounding box center [430, 152] width 4 height 4
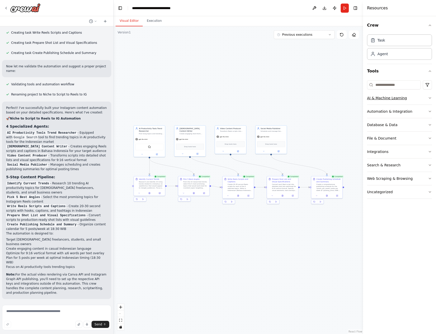
click at [430, 98] on icon "button" at bounding box center [430, 98] width 4 height 4
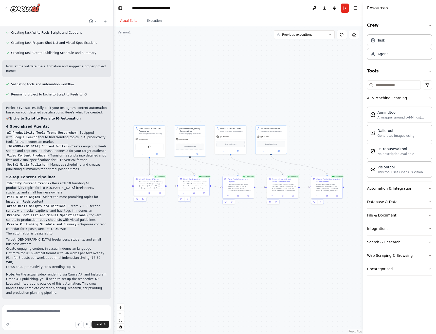
click at [430, 187] on icon "button" at bounding box center [430, 189] width 4 height 4
click at [430, 224] on icon "button" at bounding box center [430, 224] width 2 height 1
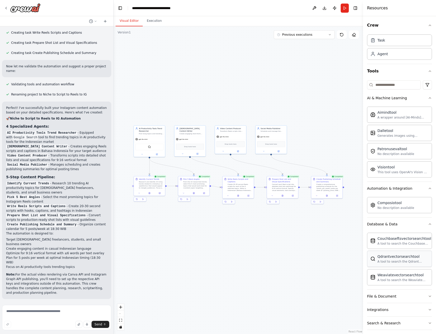
scroll to position [31, 0]
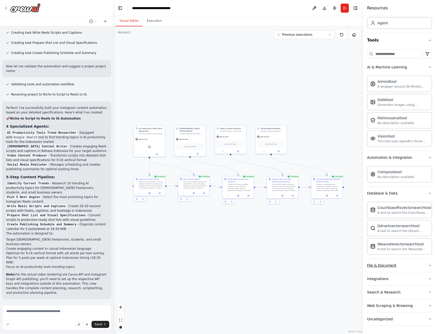
click at [416, 268] on button "File & Document" at bounding box center [399, 265] width 65 height 13
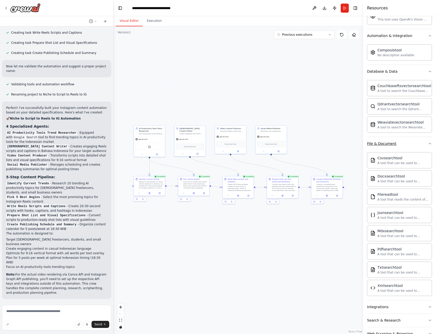
scroll to position [181, 0]
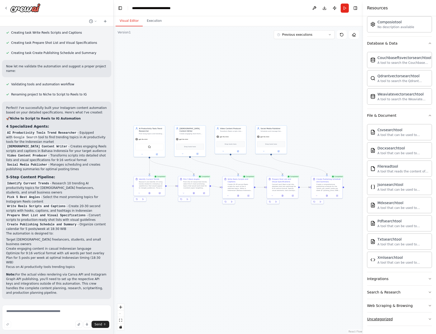
click at [428, 322] on button "Uncategorized" at bounding box center [399, 319] width 65 height 13
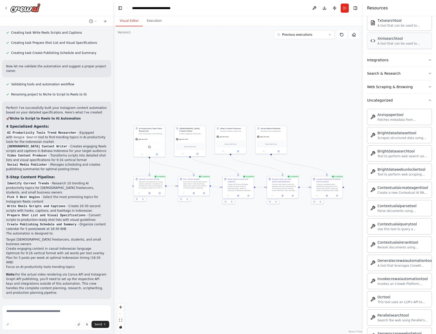
scroll to position [401, 0]
click at [430, 98] on icon "button" at bounding box center [430, 99] width 4 height 4
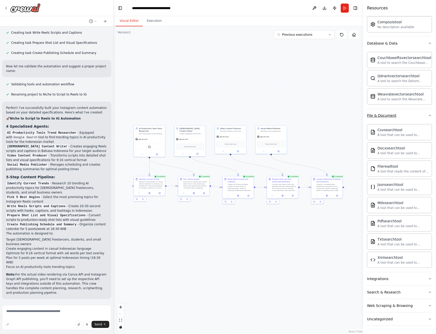
click at [431, 116] on icon "button" at bounding box center [430, 116] width 4 height 4
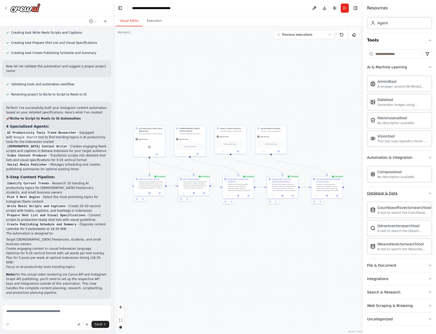
click at [431, 193] on icon "button" at bounding box center [430, 193] width 4 height 4
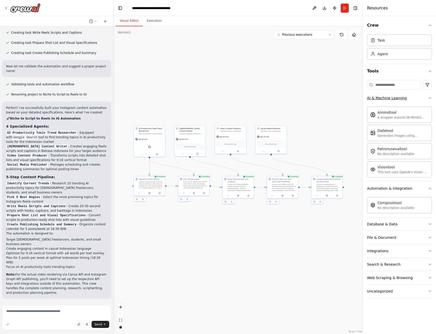
click at [431, 99] on icon "button" at bounding box center [430, 98] width 4 height 4
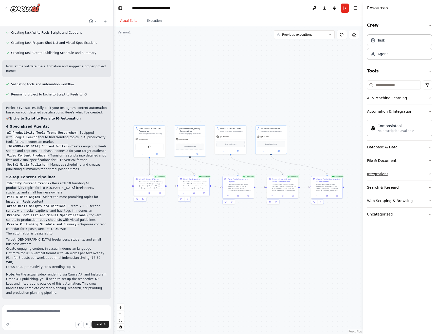
click at [428, 174] on icon "button" at bounding box center [430, 174] width 4 height 4
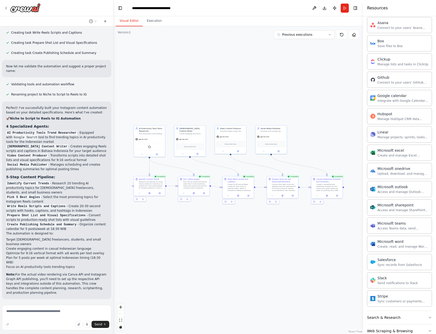
scroll to position [169, 0]
